Goal: Go to known website: Access a specific website the user already knows

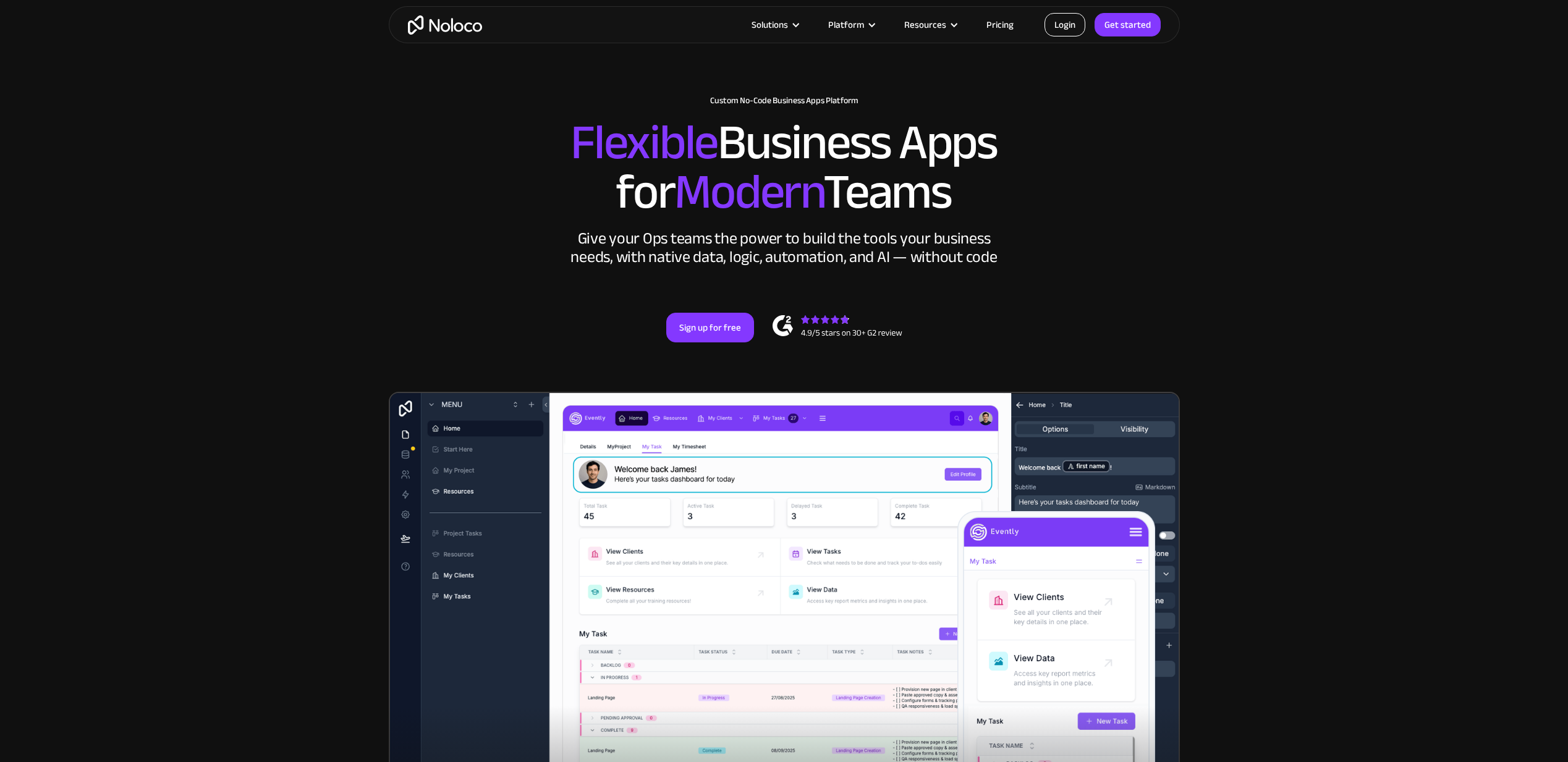
click at [1065, 30] on link "Login" at bounding box center [1065, 24] width 41 height 23
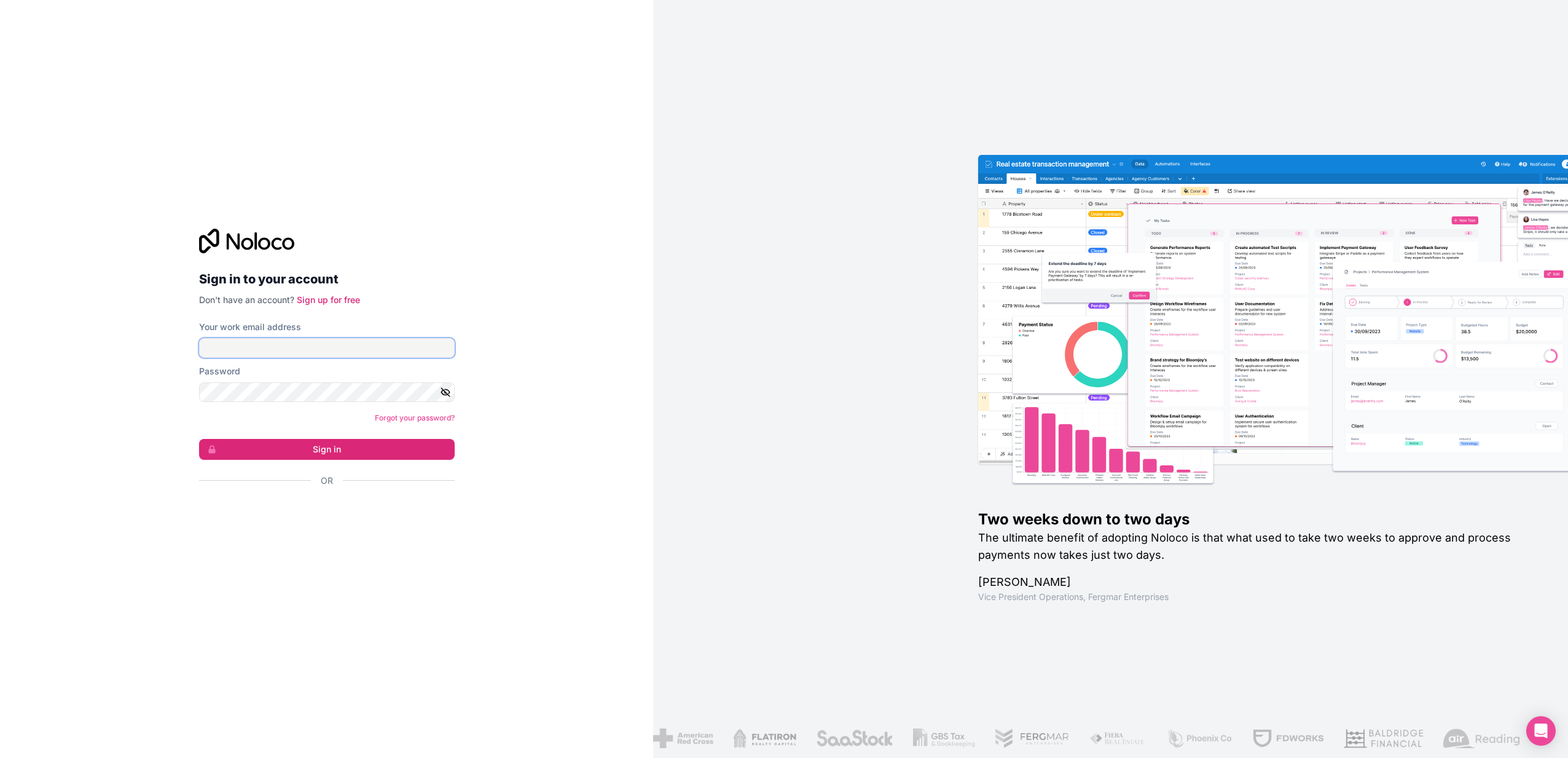
type input "charles@photostetic.com"
click at [326, 449] on button "Sign in" at bounding box center [326, 449] width 256 height 21
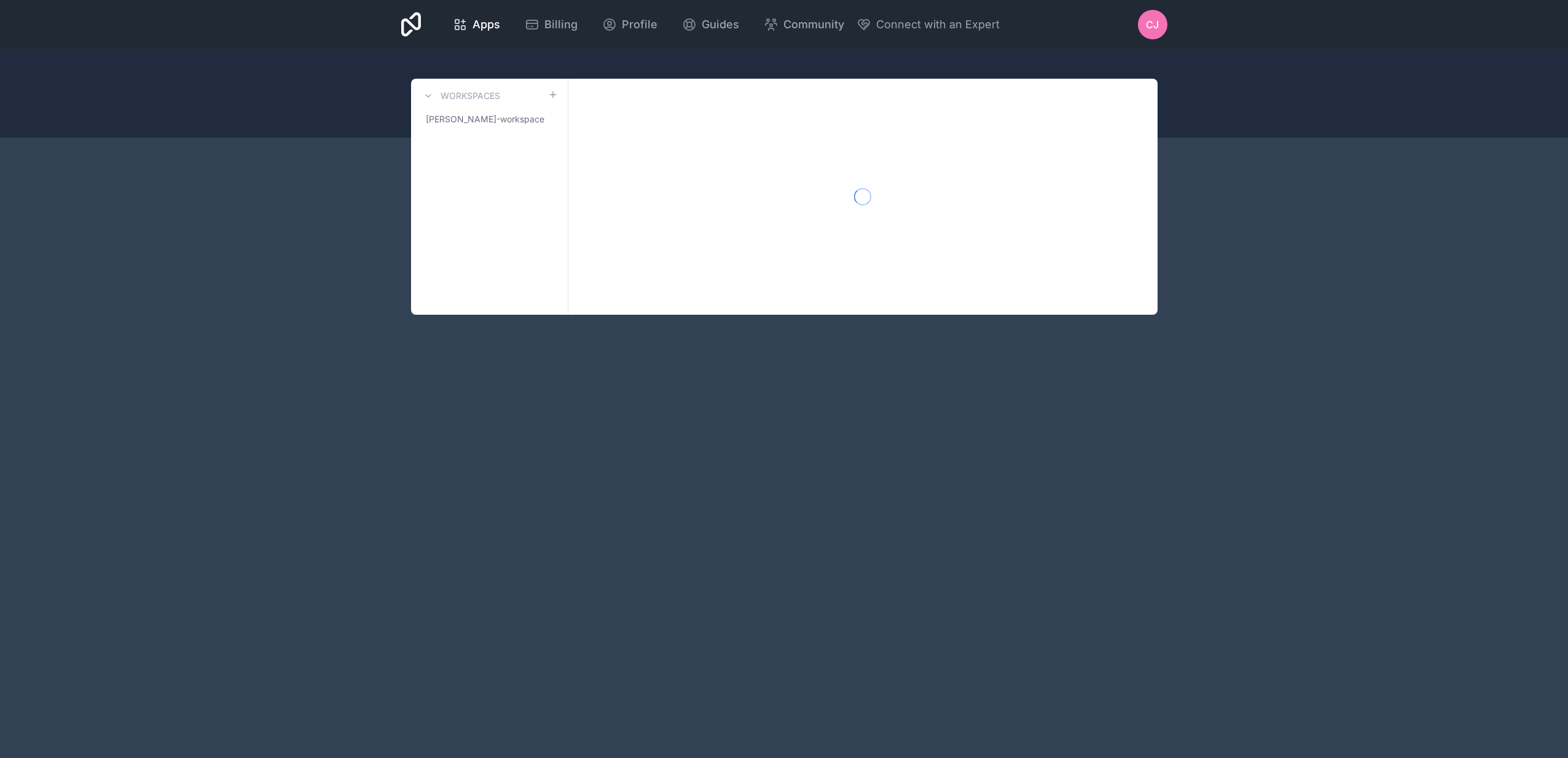
click at [291, 453] on div "Apps Billing Profile Guides Community Connect with an Expert CJ Billing Profile…" at bounding box center [784, 379] width 1568 height 758
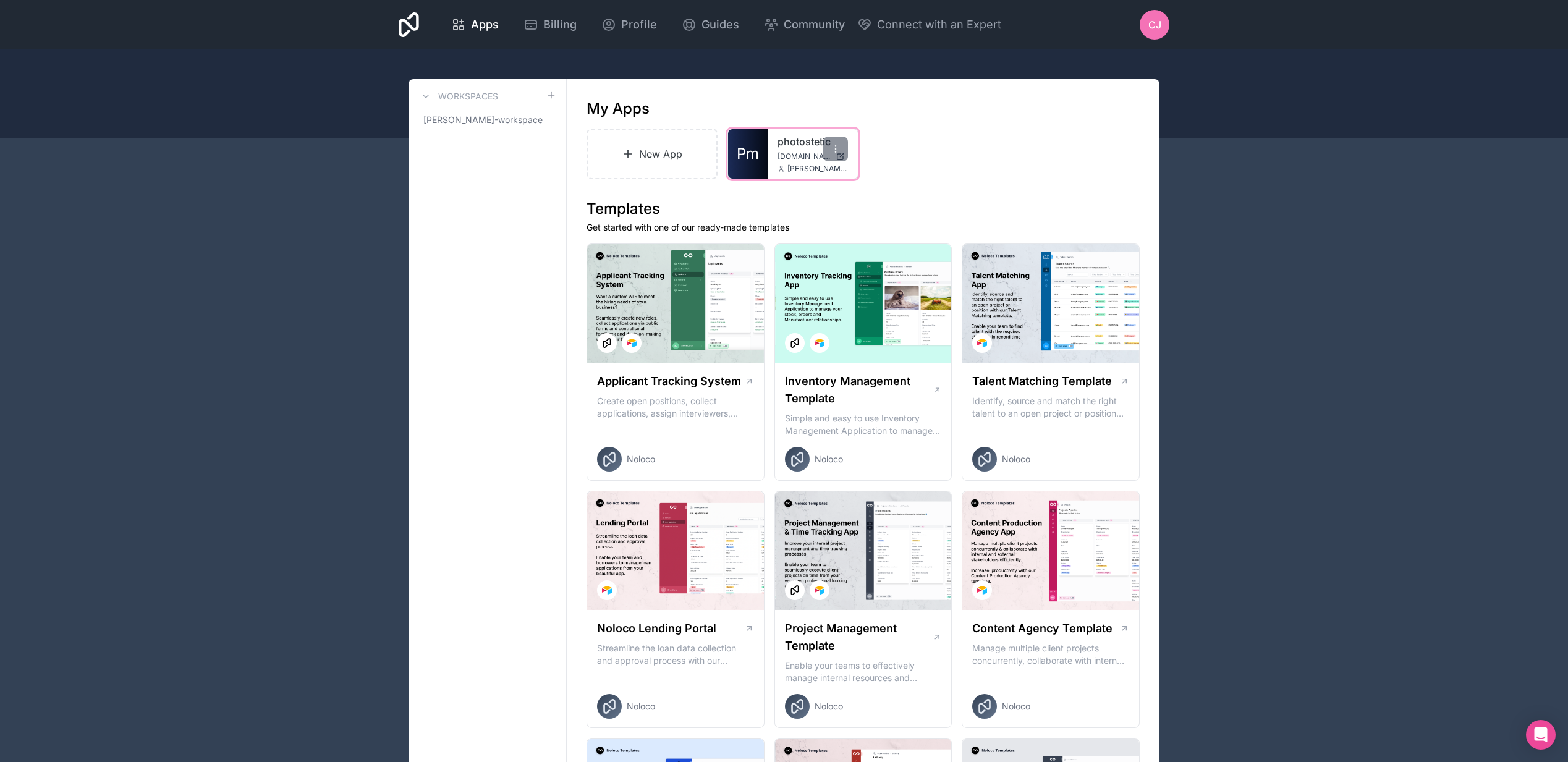
click at [735, 142] on link "Pm" at bounding box center [748, 153] width 40 height 50
